Goal: Information Seeking & Learning: Learn about a topic

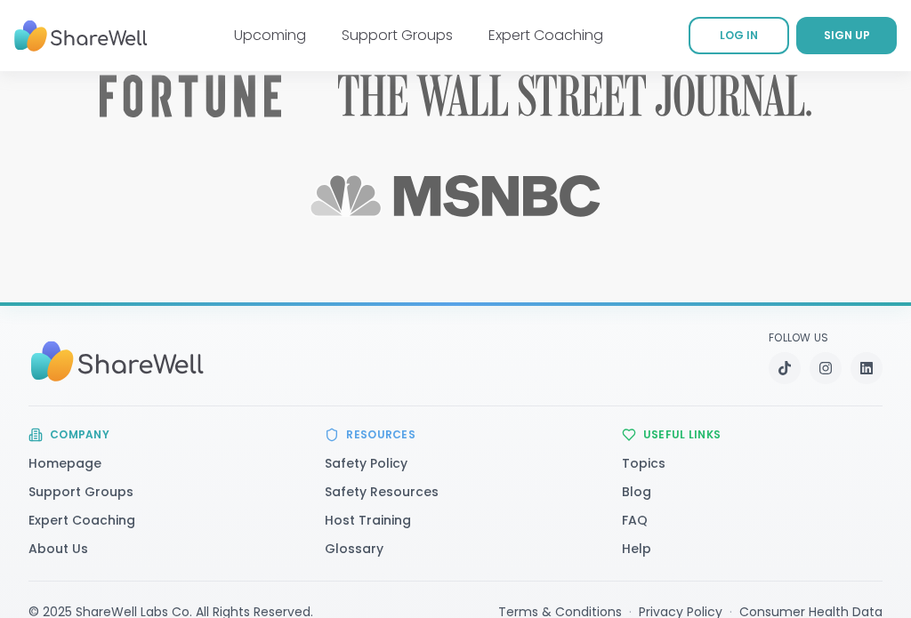
scroll to position [3110, 0]
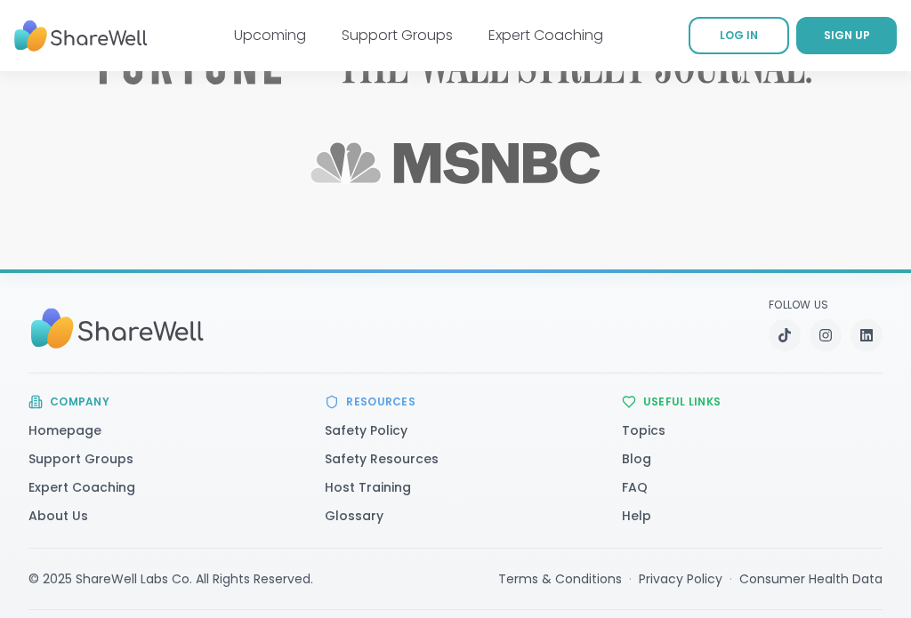
click at [407, 44] on link "Support Groups" at bounding box center [397, 35] width 111 height 20
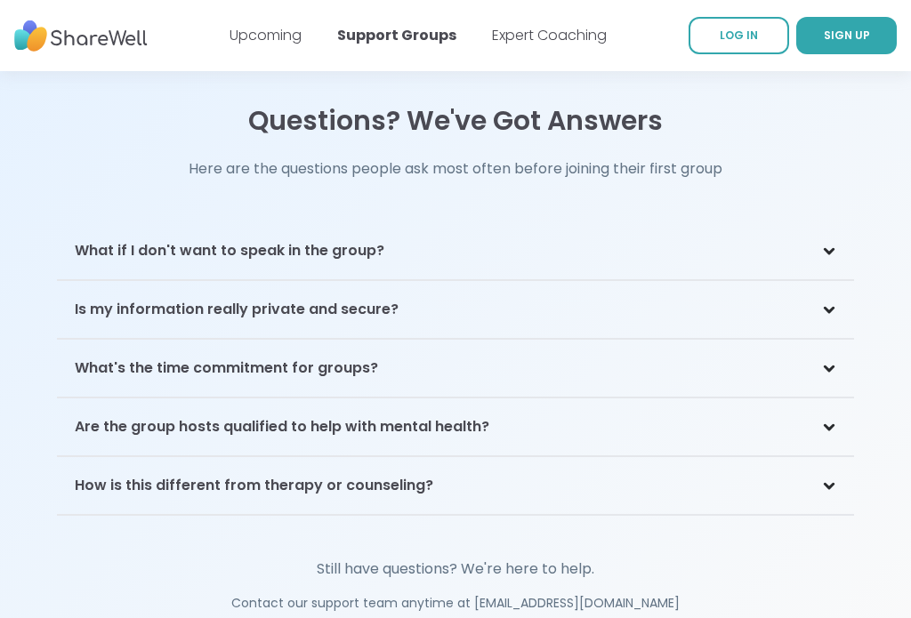
scroll to position [3922, 0]
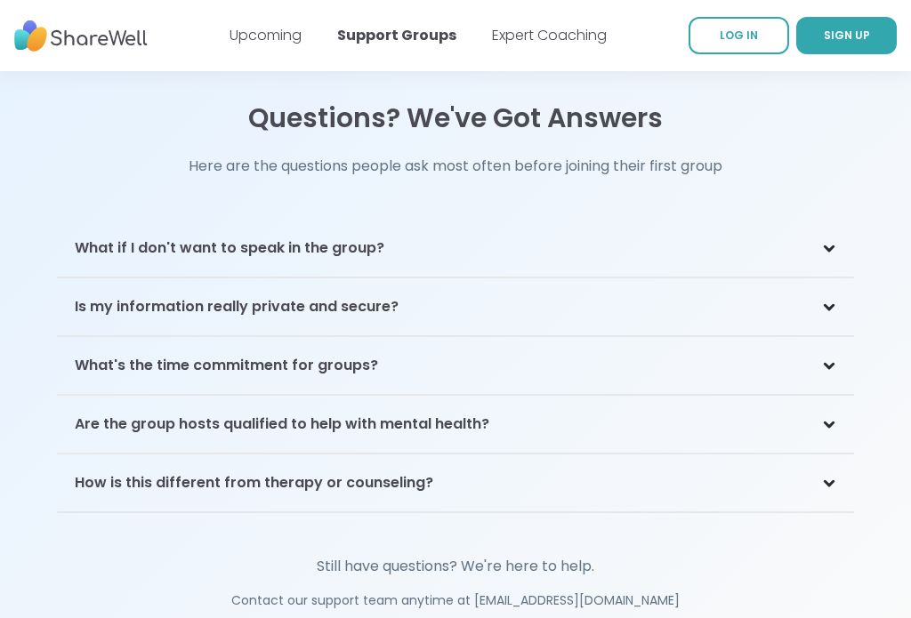
click at [826, 408] on div "Are the group hosts qualified to help with mental health?" at bounding box center [455, 426] width 797 height 58
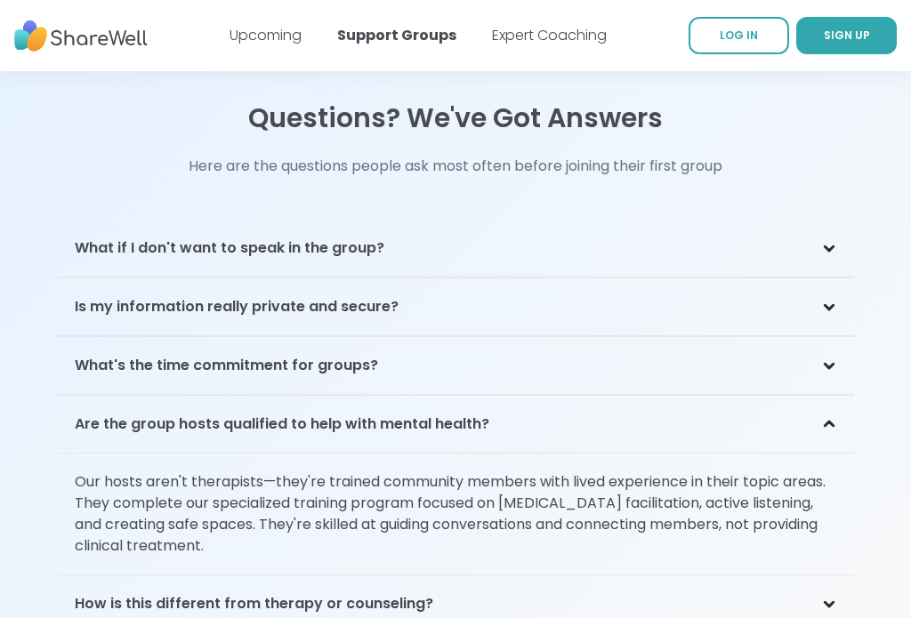
scroll to position [3923, 0]
click at [829, 422] on icon at bounding box center [829, 424] width 8 height 4
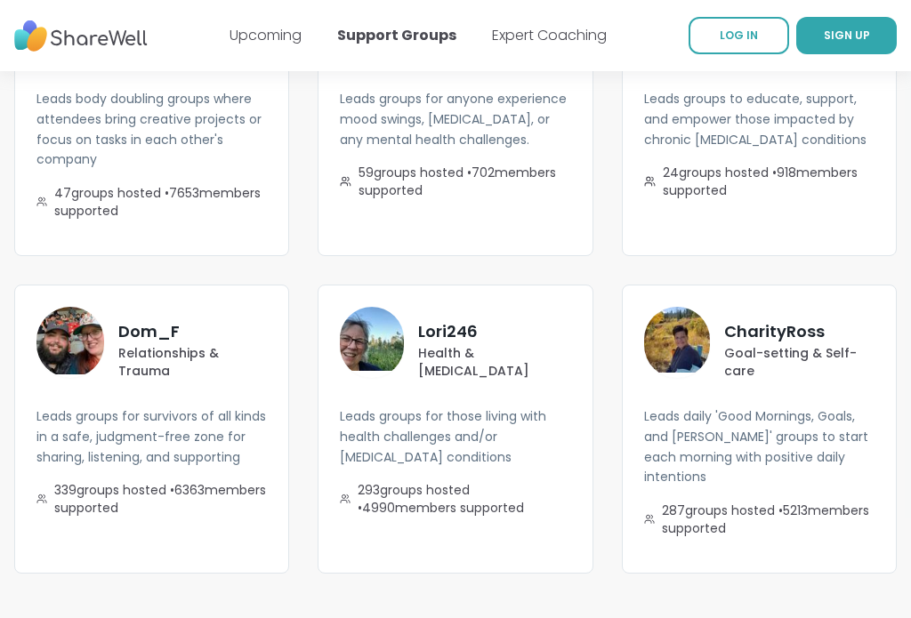
scroll to position [3325, 0]
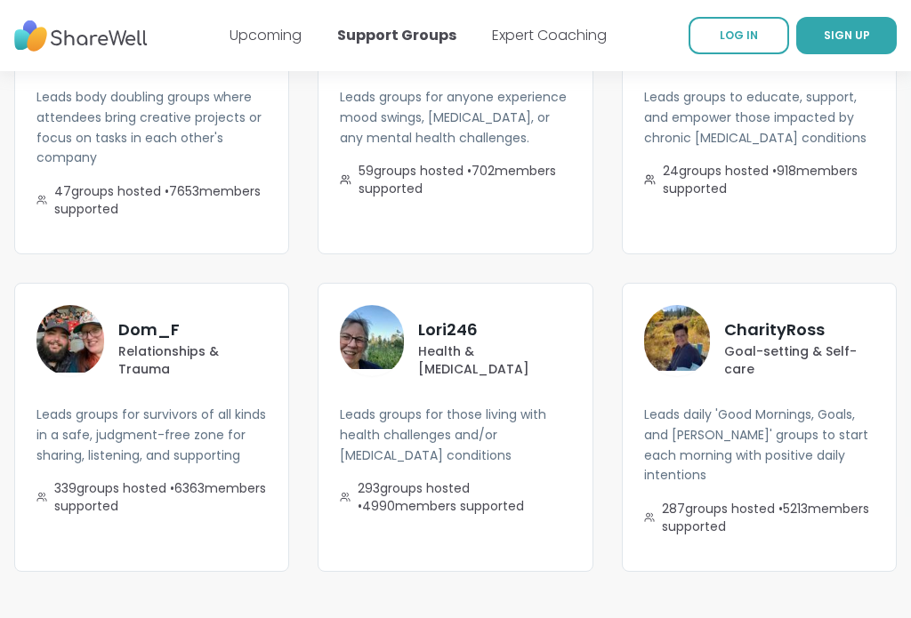
click at [169, 342] on p "Relationships & Trauma" at bounding box center [192, 360] width 149 height 36
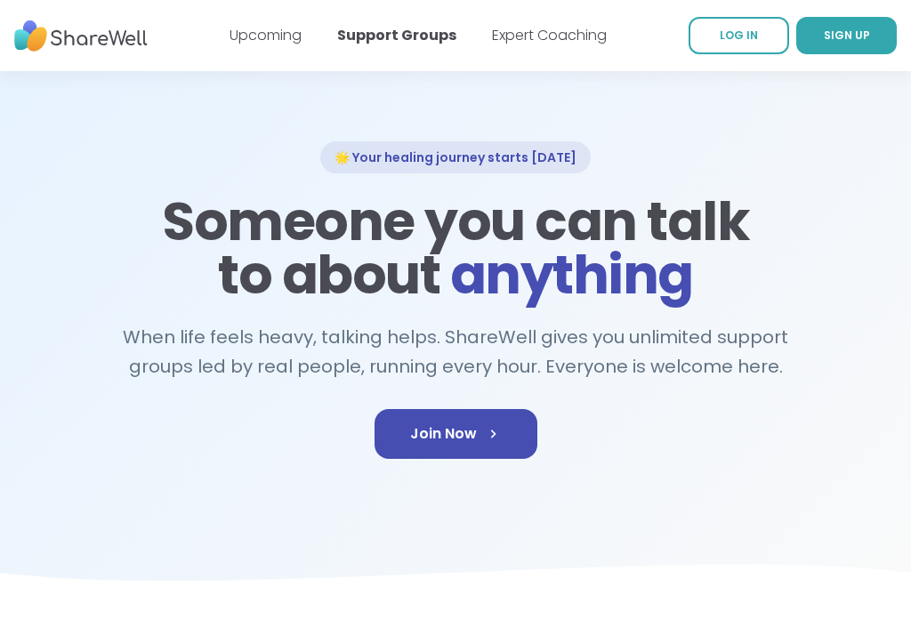
scroll to position [0, 0]
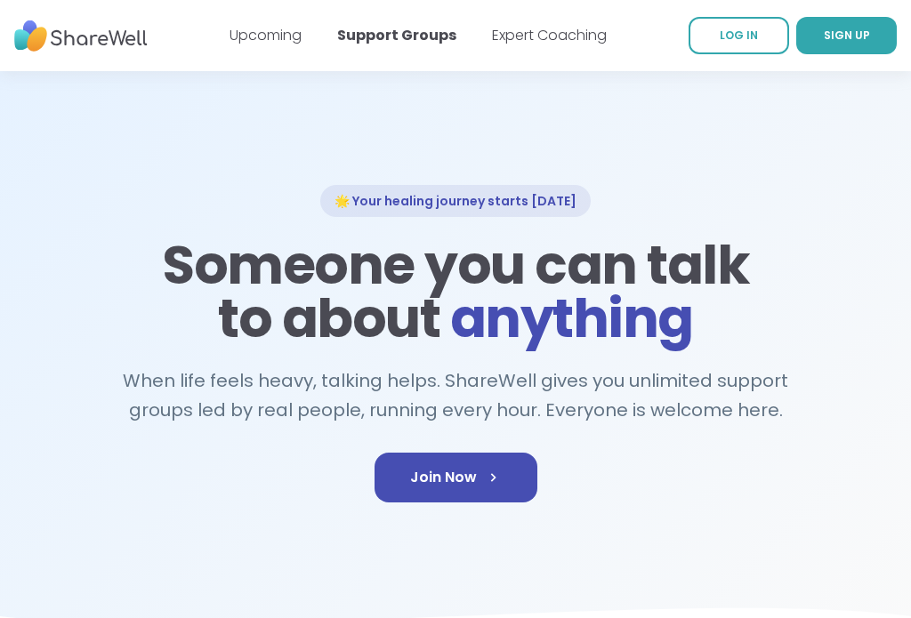
click at [279, 33] on link "Upcoming" at bounding box center [266, 35] width 72 height 20
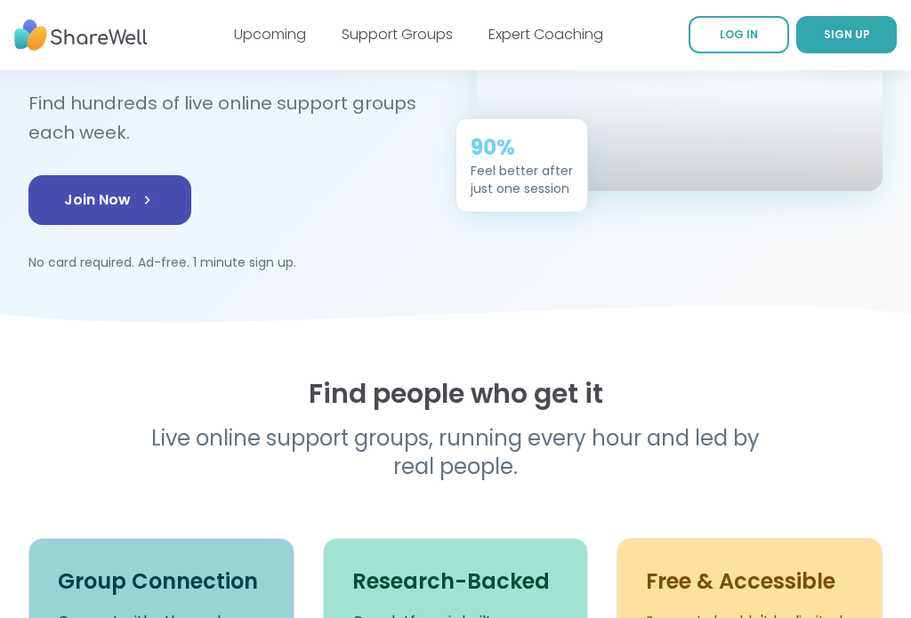
scroll to position [306, 0]
